Goal: Information Seeking & Learning: Learn about a topic

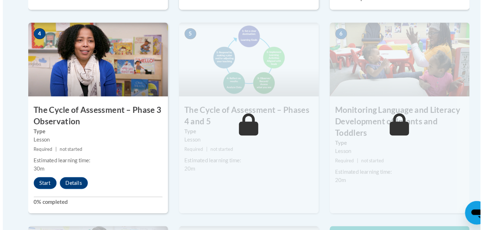
scroll to position [427, 0]
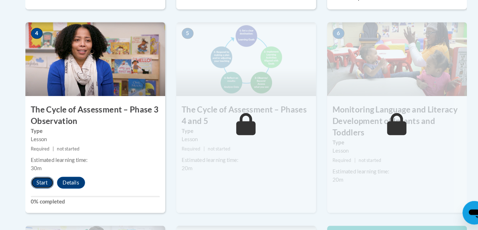
click at [39, 179] on button "Start" at bounding box center [41, 182] width 22 height 11
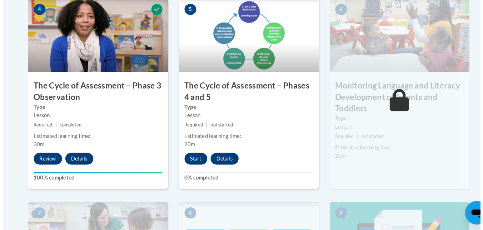
scroll to position [453, 0]
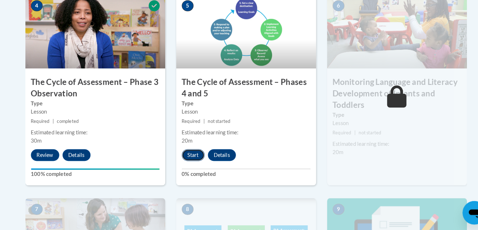
click at [181, 156] on button "Start" at bounding box center [188, 156] width 22 height 11
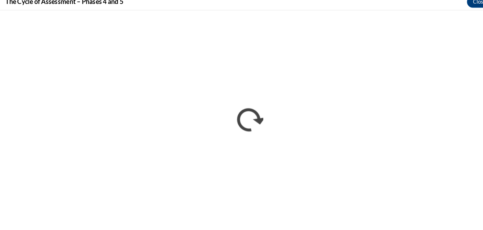
scroll to position [0, 0]
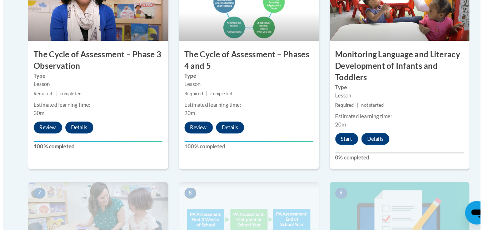
scroll to position [486, 0]
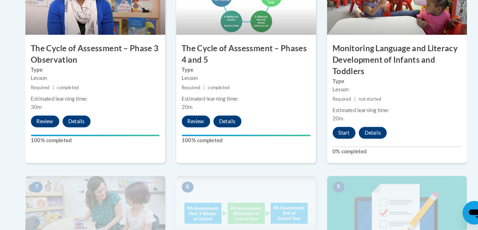
click at [328, 136] on button "Start" at bounding box center [334, 134] width 22 height 11
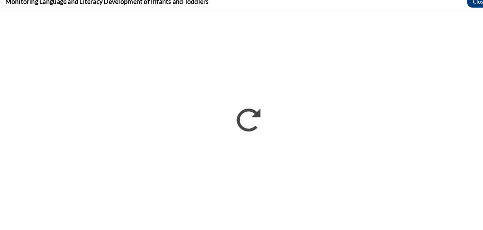
scroll to position [0, 0]
